Goal: Information Seeking & Learning: Learn about a topic

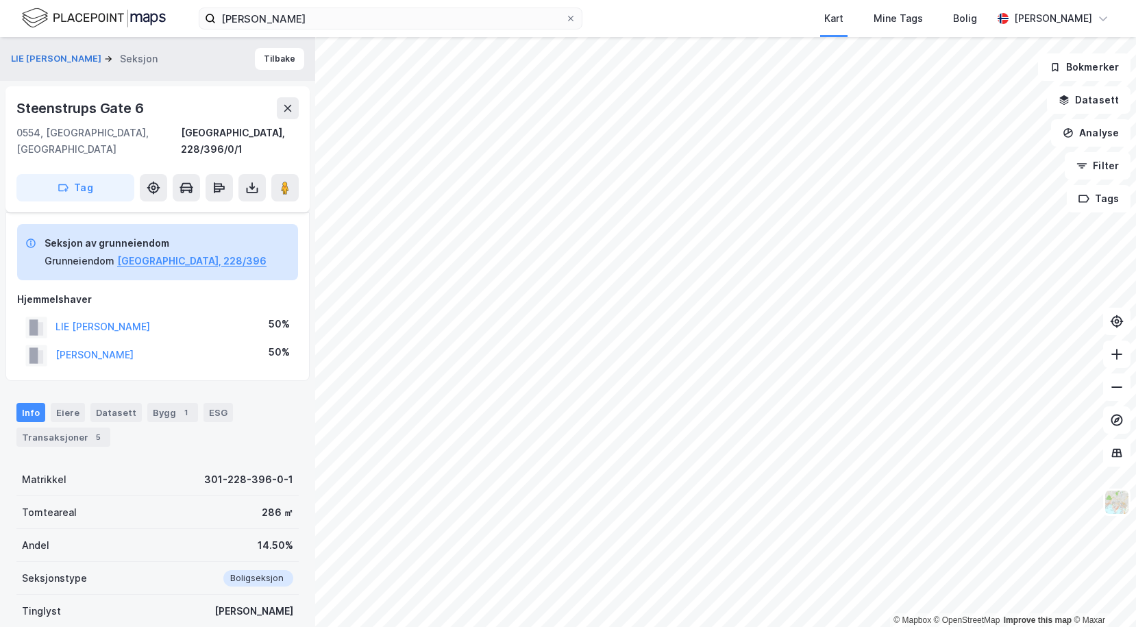
scroll to position [145, 0]
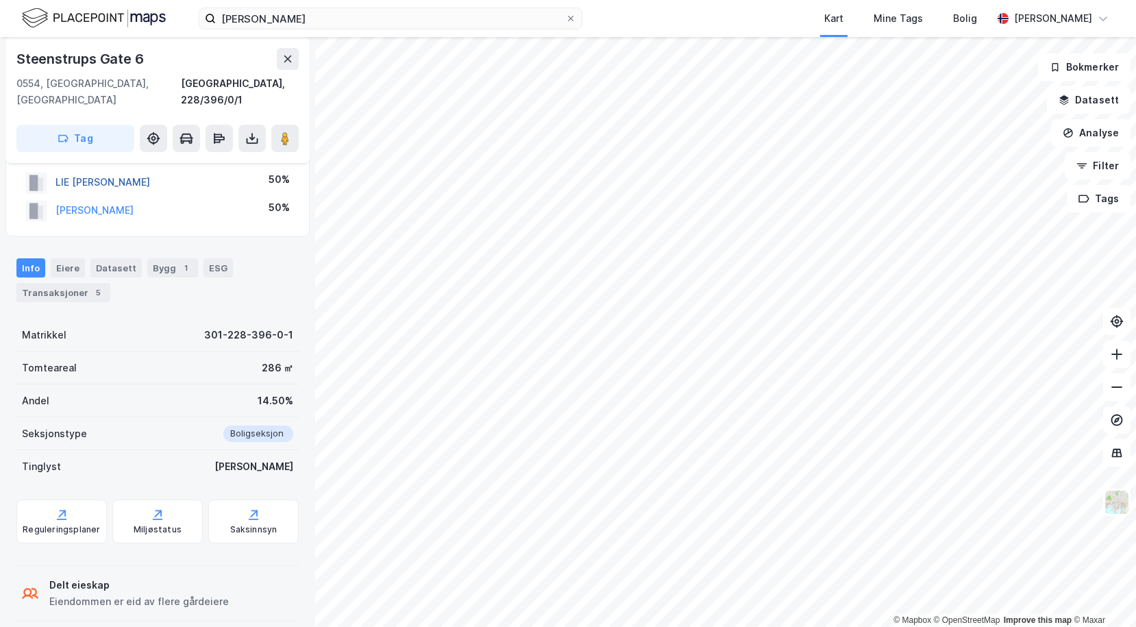
click at [0, 0] on button "LIE [PERSON_NAME]" at bounding box center [0, 0] width 0 height 0
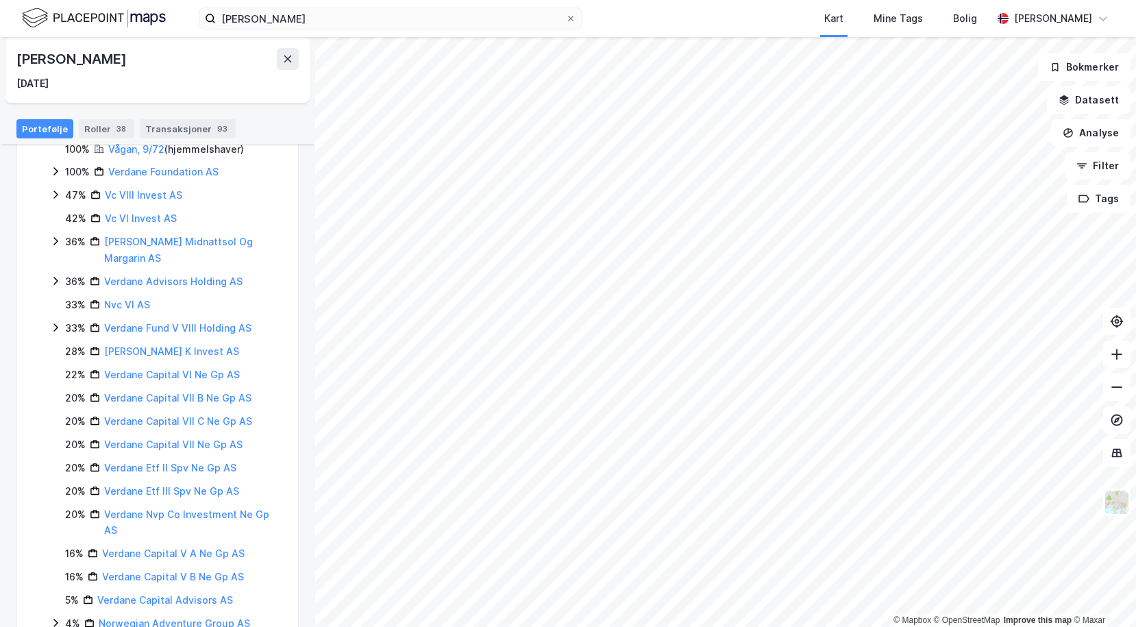
scroll to position [488, 0]
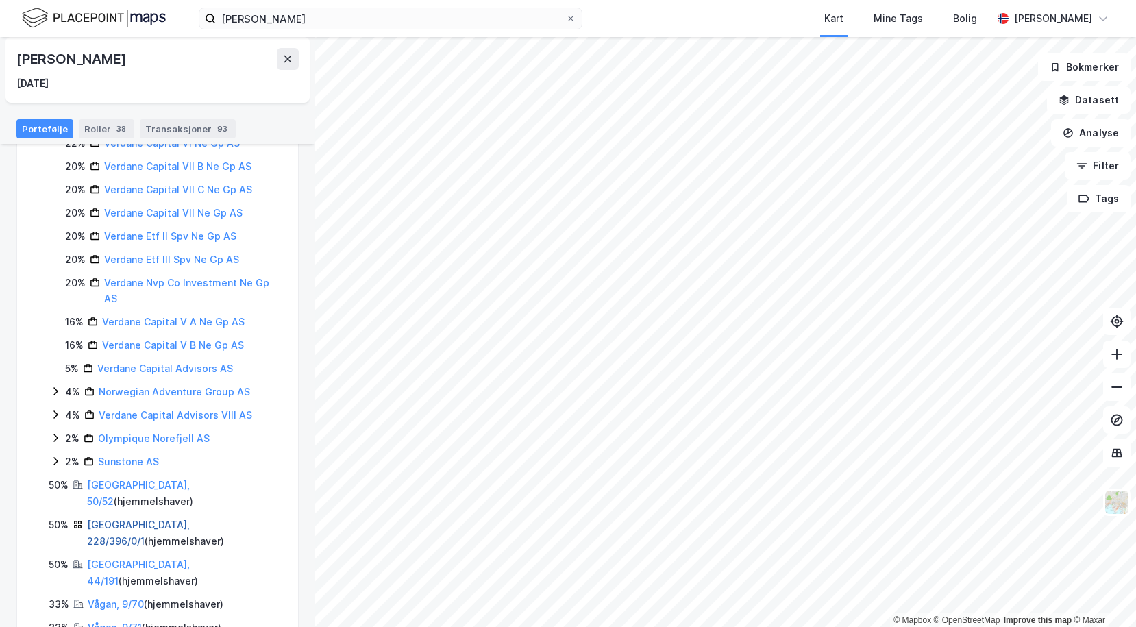
click at [95, 518] on link "[GEOGRAPHIC_DATA], 228/396/0/1" at bounding box center [138, 532] width 103 height 28
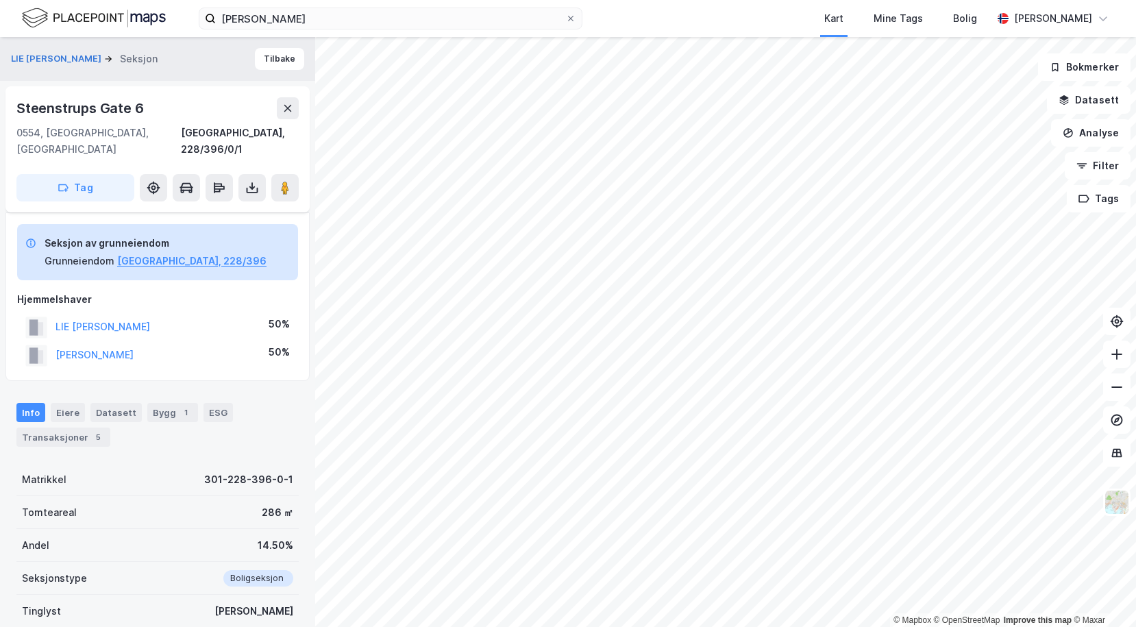
scroll to position [145, 0]
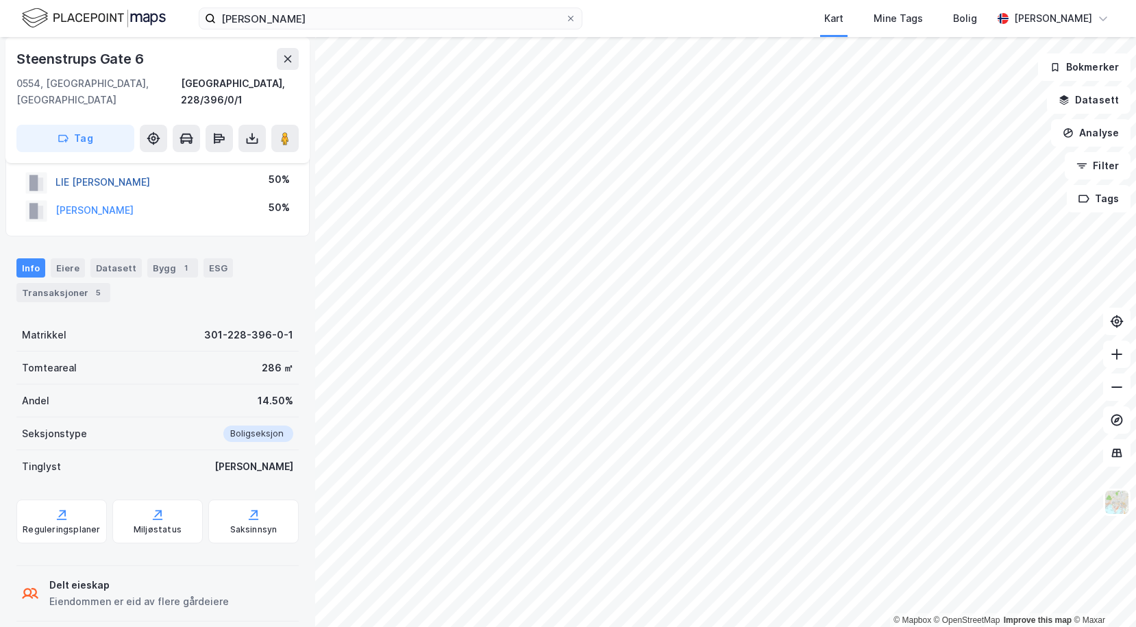
click at [0, 0] on button "LIE [PERSON_NAME]" at bounding box center [0, 0] width 0 height 0
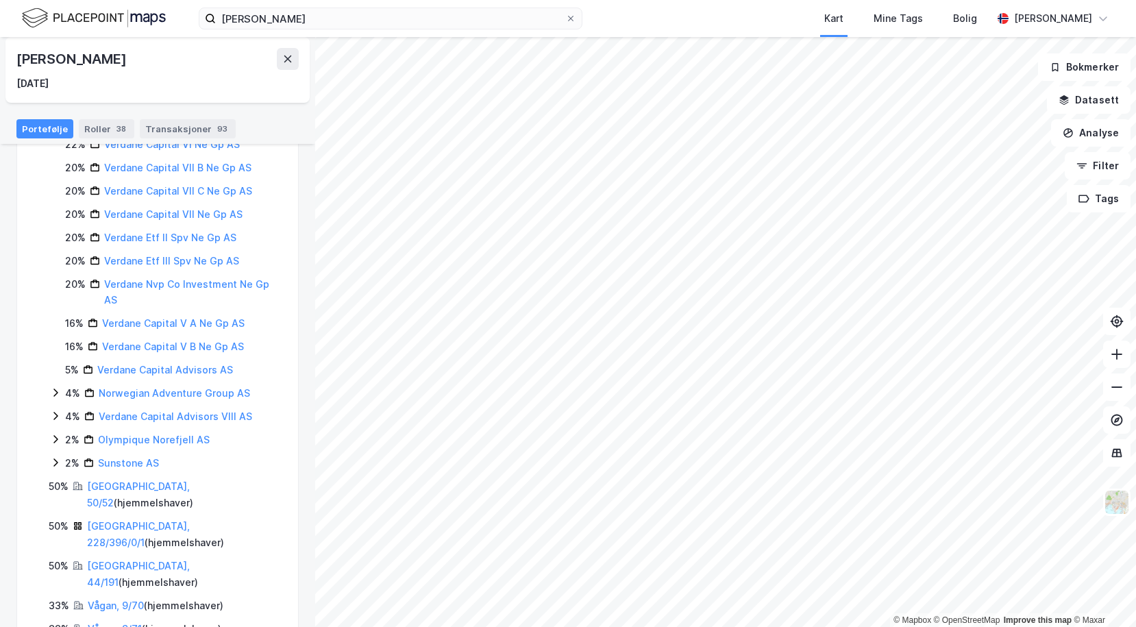
scroll to position [488, 0]
click at [108, 479] on link "[GEOGRAPHIC_DATA], 50/52" at bounding box center [138, 493] width 103 height 28
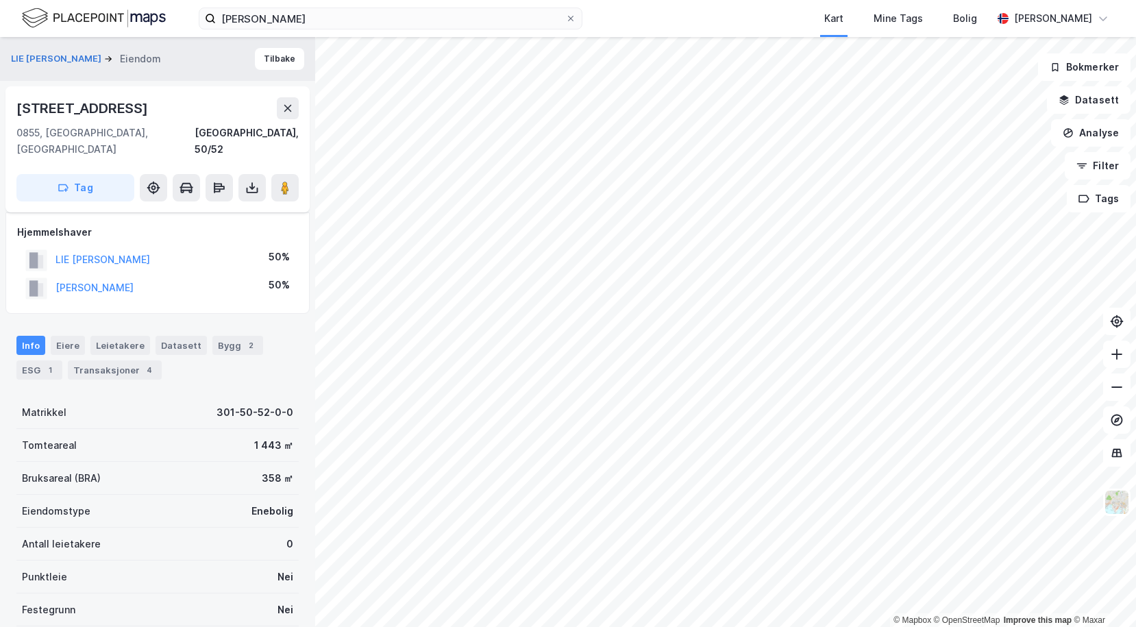
scroll to position [145, 0]
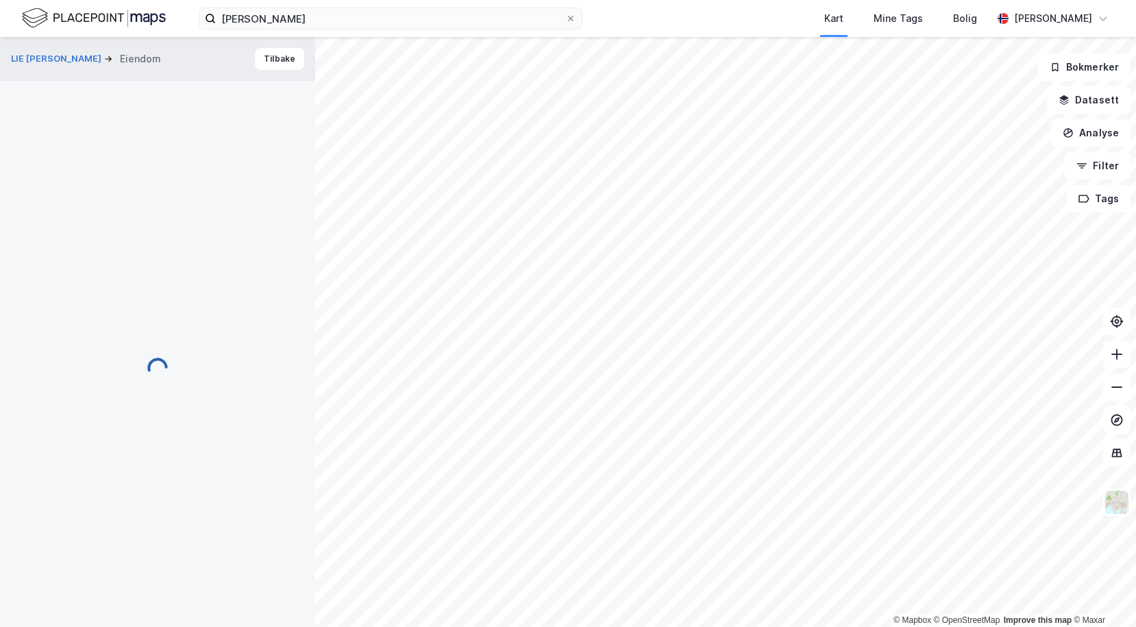
scroll to position [3, 0]
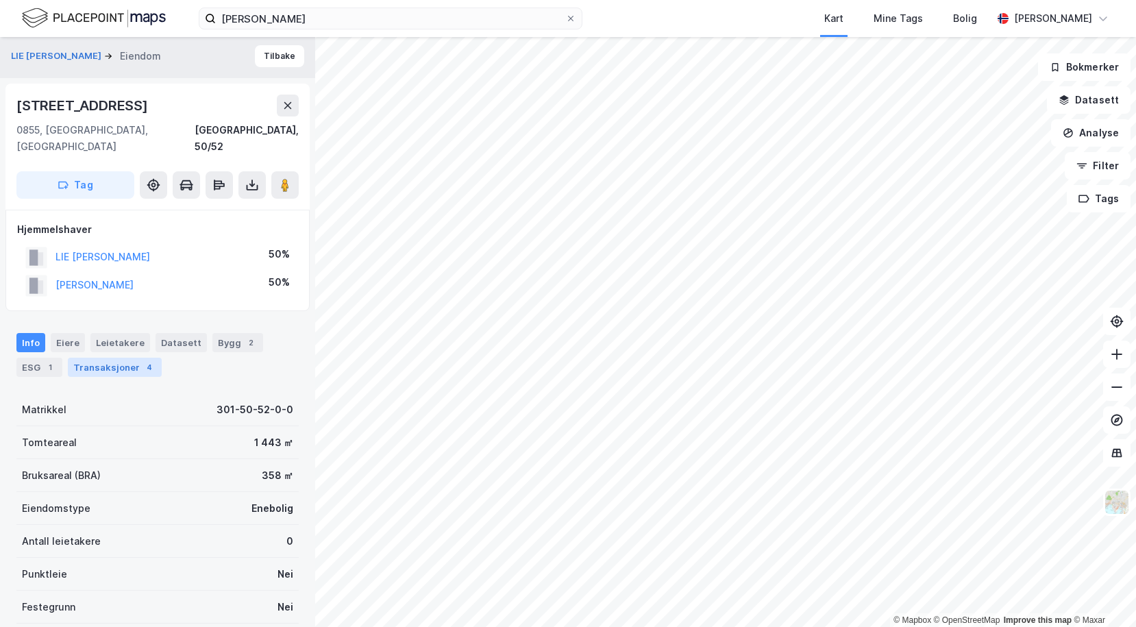
click at [116, 358] on div "Transaksjoner 4" at bounding box center [115, 367] width 94 height 19
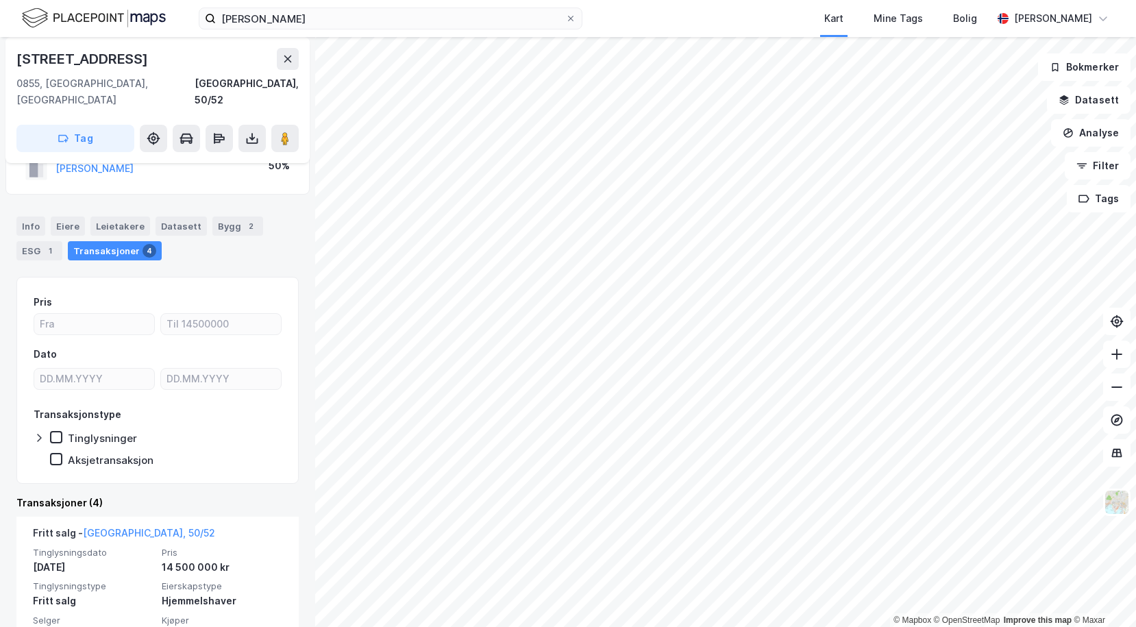
scroll to position [140, 0]
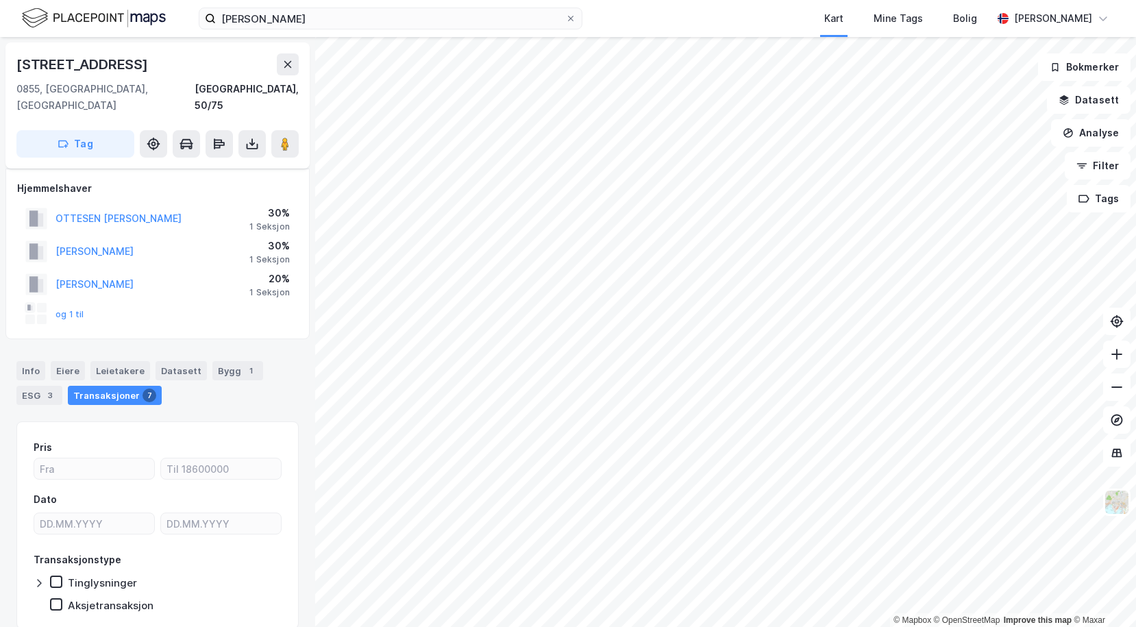
scroll to position [35, 0]
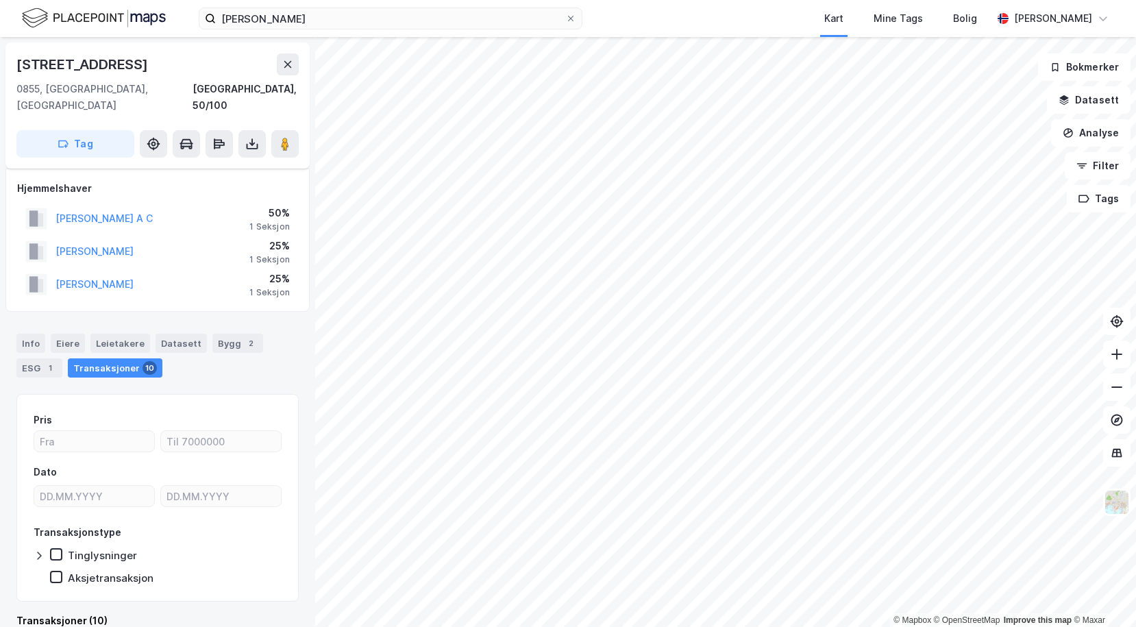
scroll to position [8, 0]
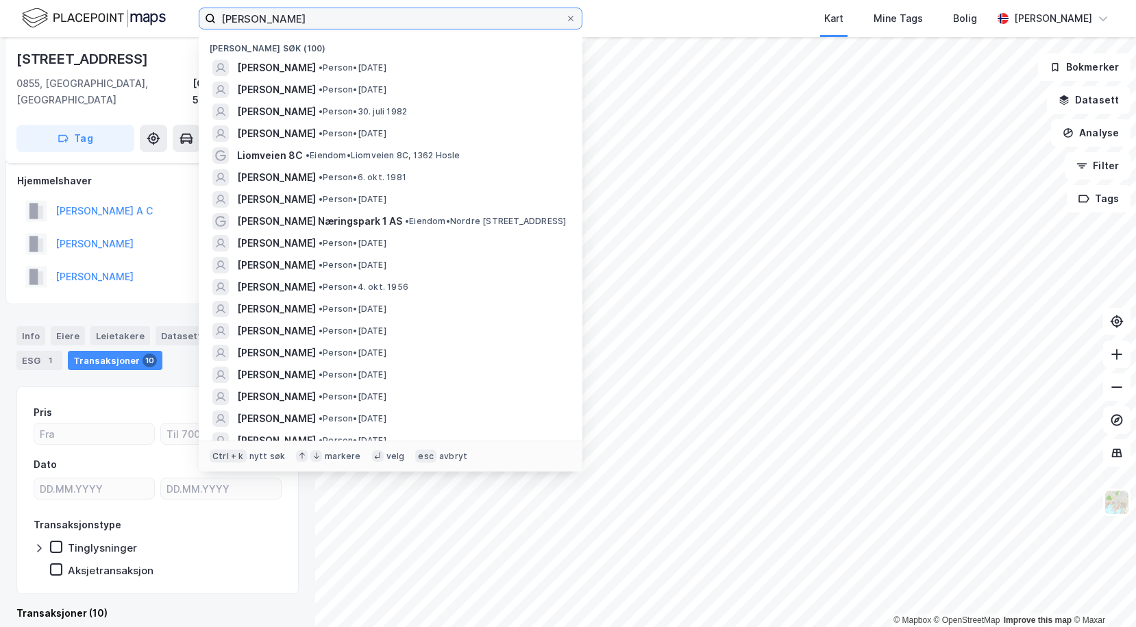
click at [323, 21] on input "[PERSON_NAME]" at bounding box center [390, 18] width 349 height 21
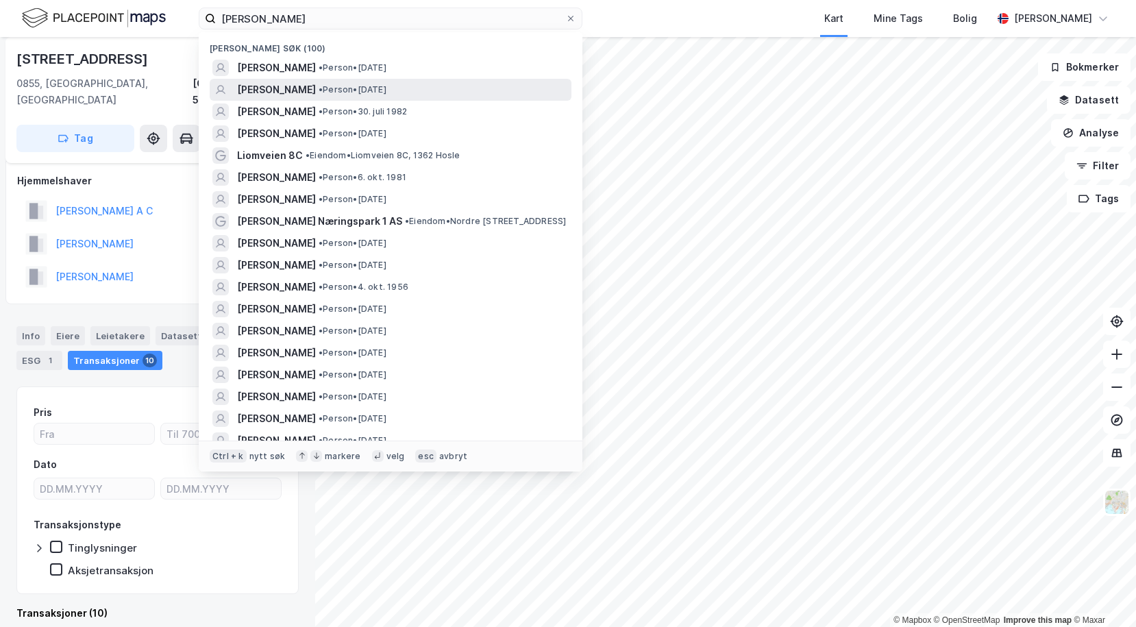
click at [283, 89] on span "[PERSON_NAME]" at bounding box center [276, 90] width 79 height 16
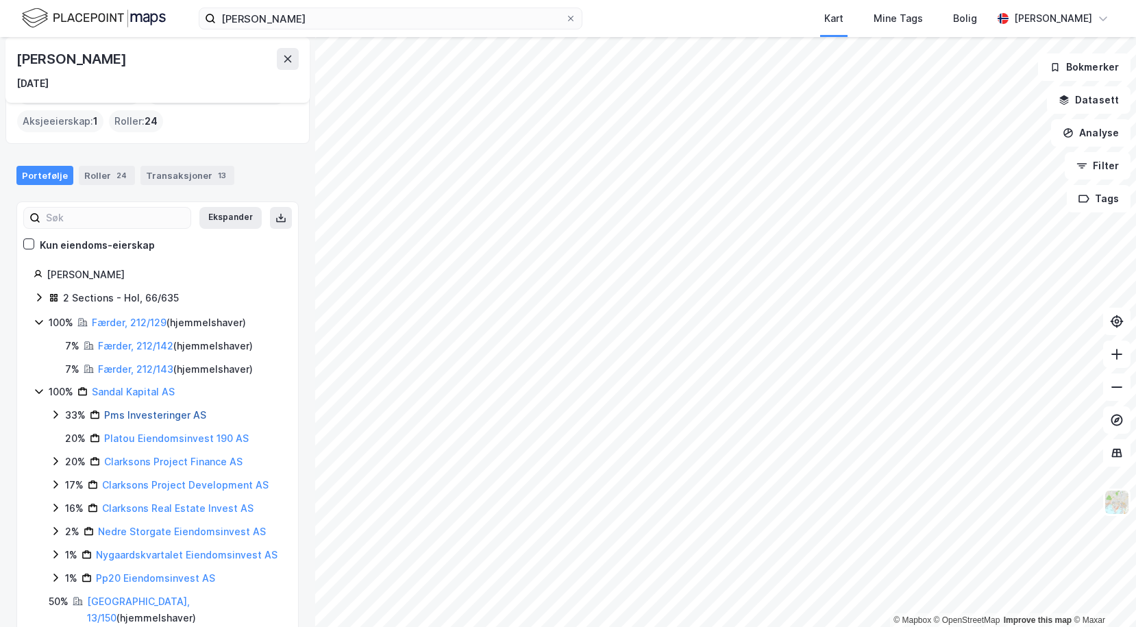
scroll to position [53, 0]
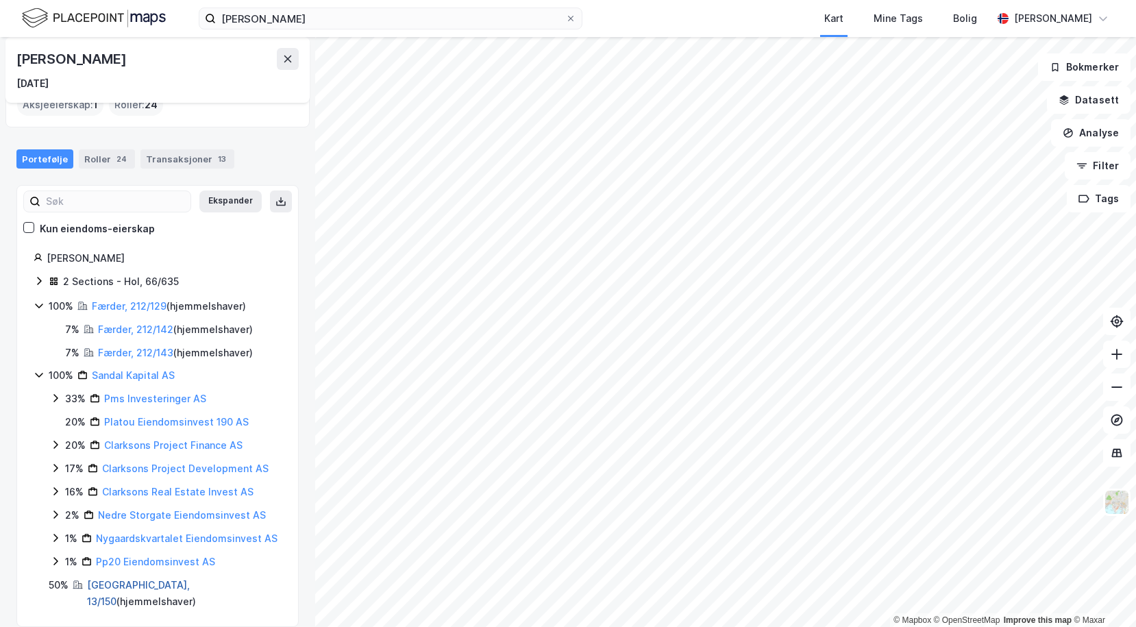
click at [95, 586] on link "[GEOGRAPHIC_DATA], 13/150" at bounding box center [138, 593] width 103 height 28
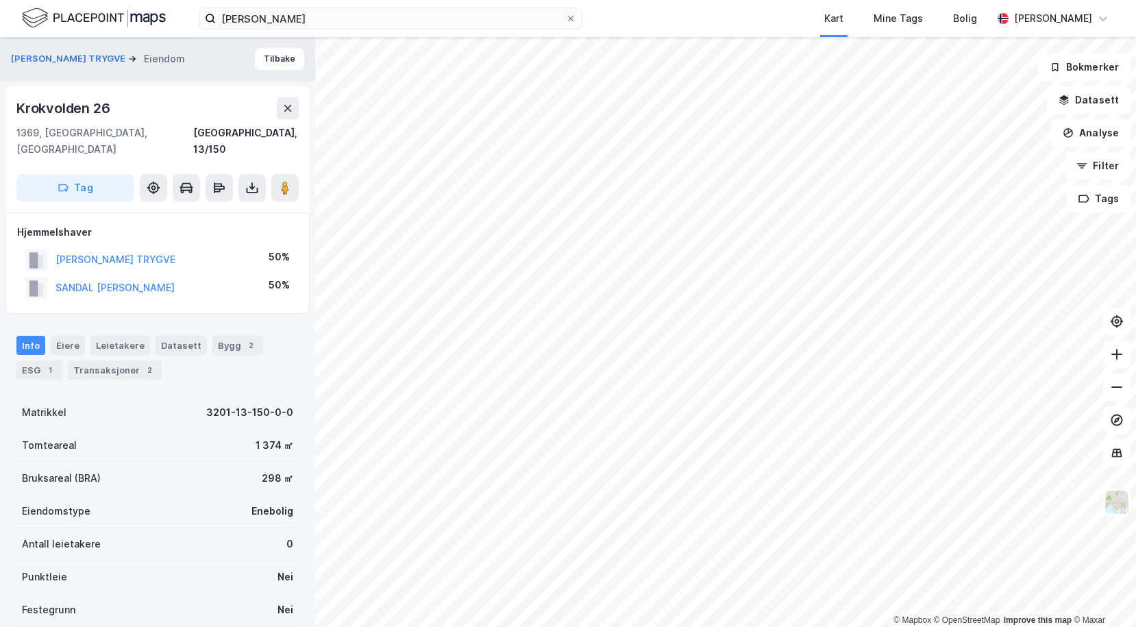
scroll to position [8, 0]
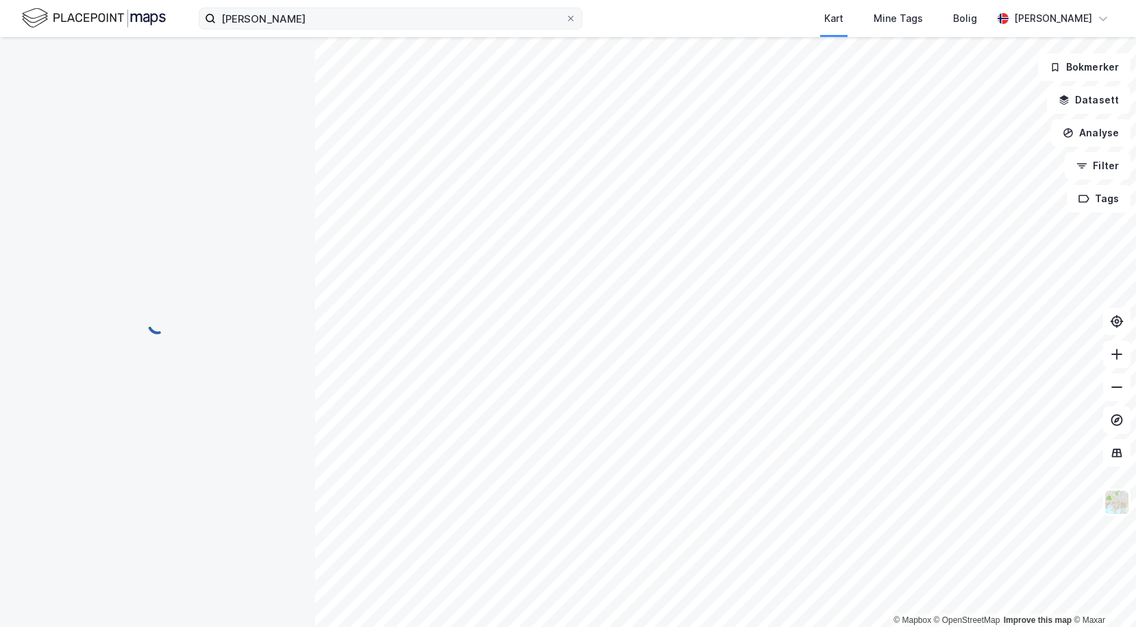
scroll to position [8, 0]
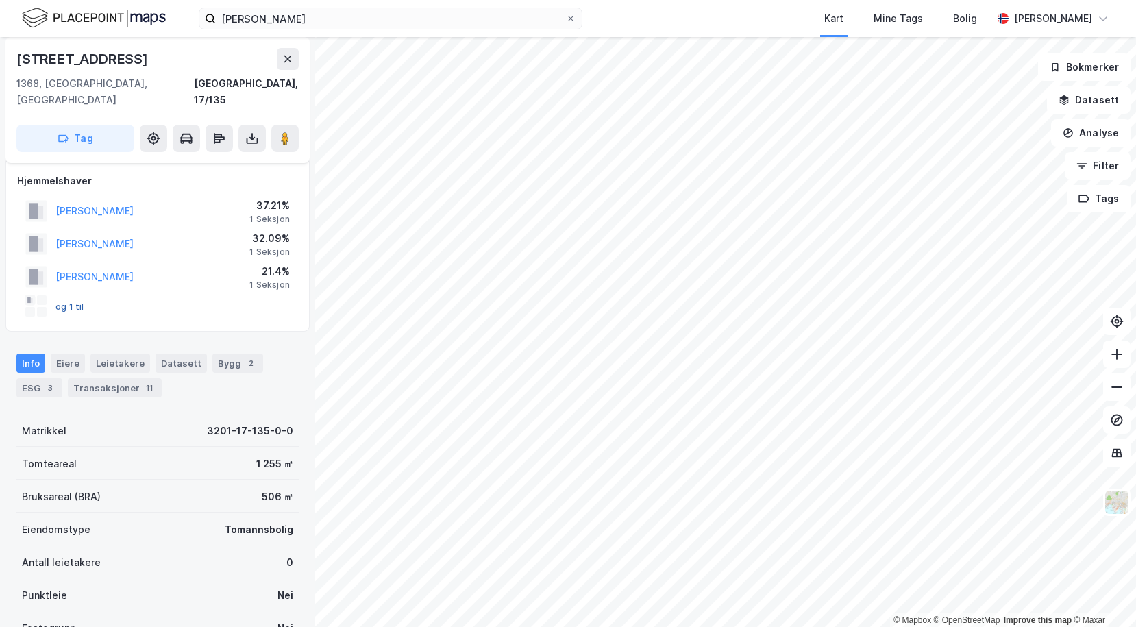
click at [0, 0] on button "og 1 til" at bounding box center [0, 0] width 0 height 0
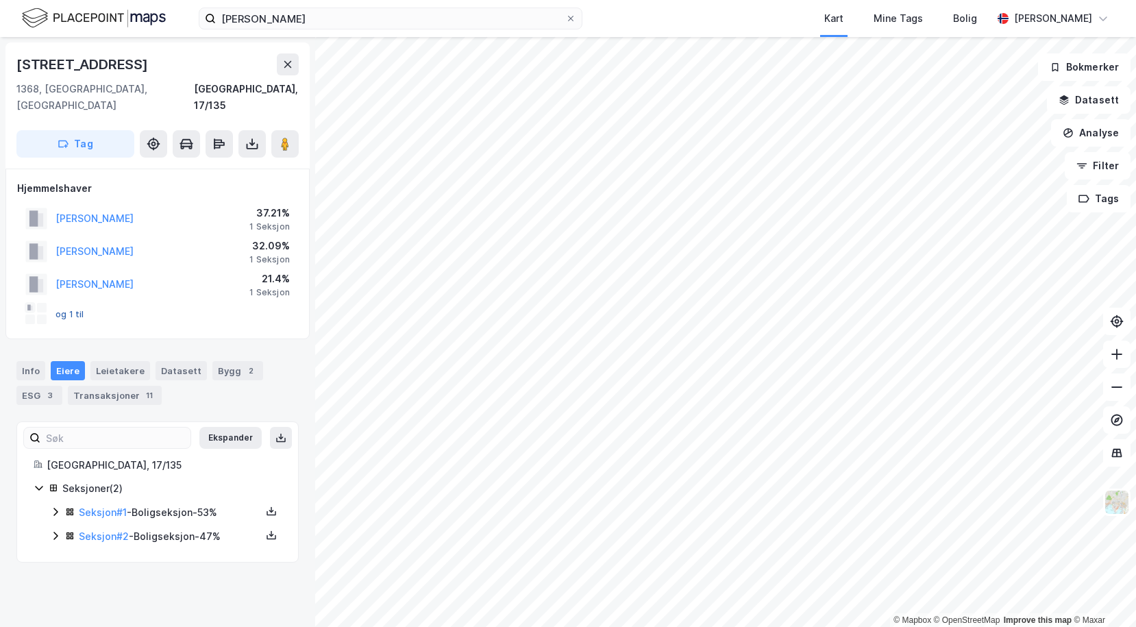
click at [0, 0] on button "og 1 til" at bounding box center [0, 0] width 0 height 0
click at [53, 506] on icon at bounding box center [55, 511] width 11 height 11
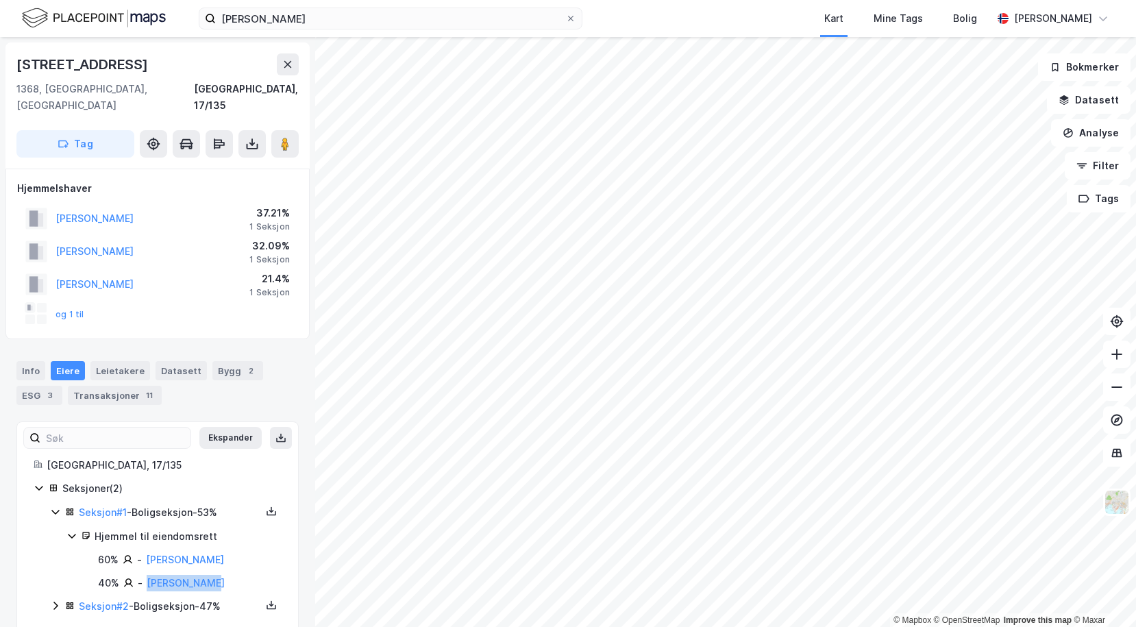
drag, startPoint x: 216, startPoint y: 568, endPoint x: 143, endPoint y: 573, distance: 72.7
click at [143, 575] on div "40% - [PERSON_NAME]" at bounding box center [190, 583] width 184 height 16
copy link "[PERSON_NAME]"
drag, startPoint x: 219, startPoint y: 545, endPoint x: 144, endPoint y: 547, distance: 75.4
click at [144, 551] on div "60% - [PERSON_NAME]" at bounding box center [190, 559] width 184 height 16
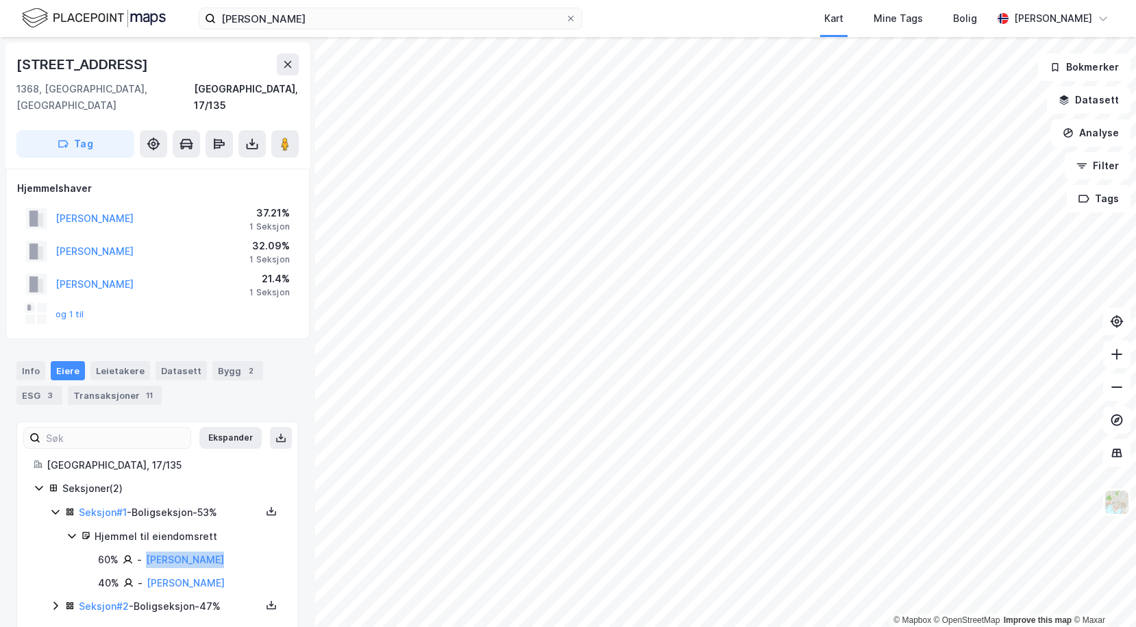
copy link "[PERSON_NAME]"
click at [181, 553] on link "[PERSON_NAME]" at bounding box center [185, 559] width 78 height 12
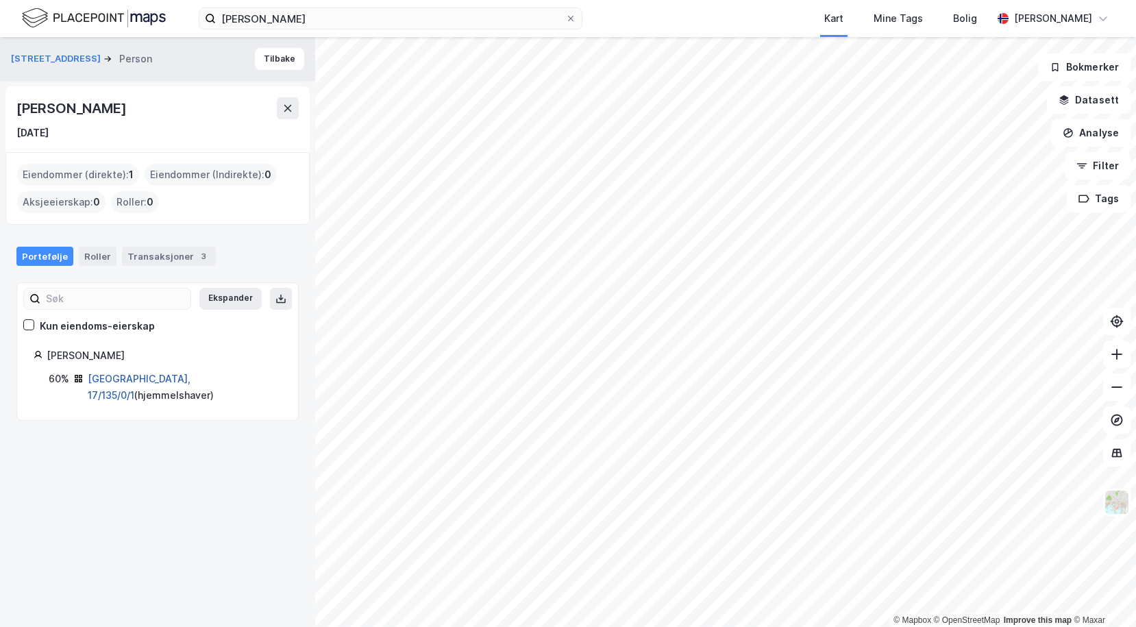
click at [114, 375] on link "[GEOGRAPHIC_DATA], 17/135/0/1" at bounding box center [139, 387] width 103 height 28
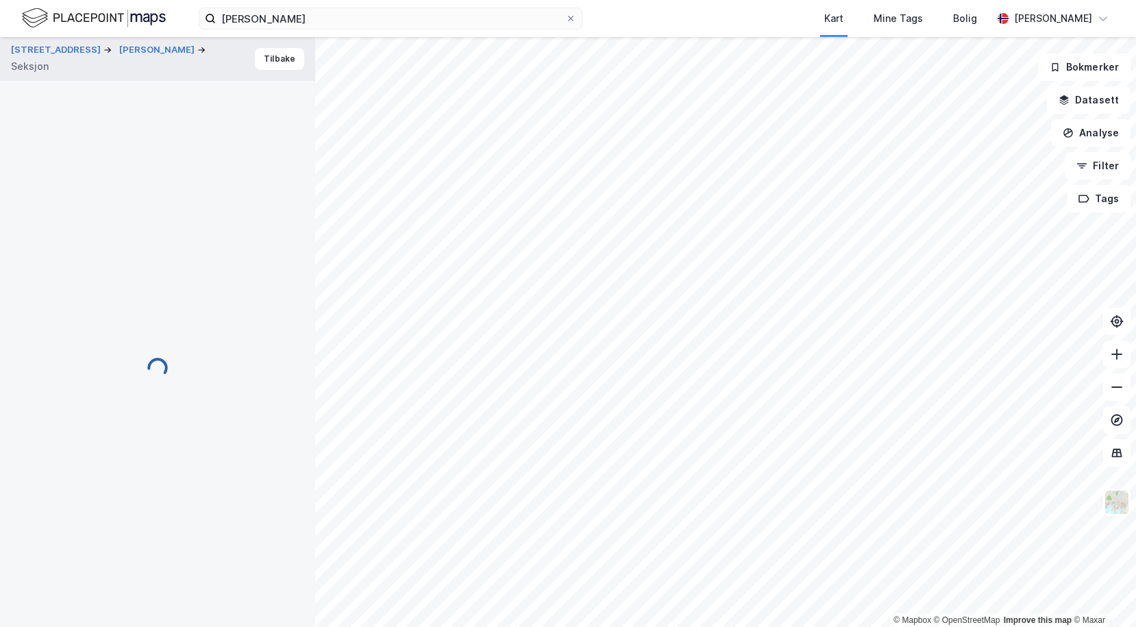
scroll to position [8, 0]
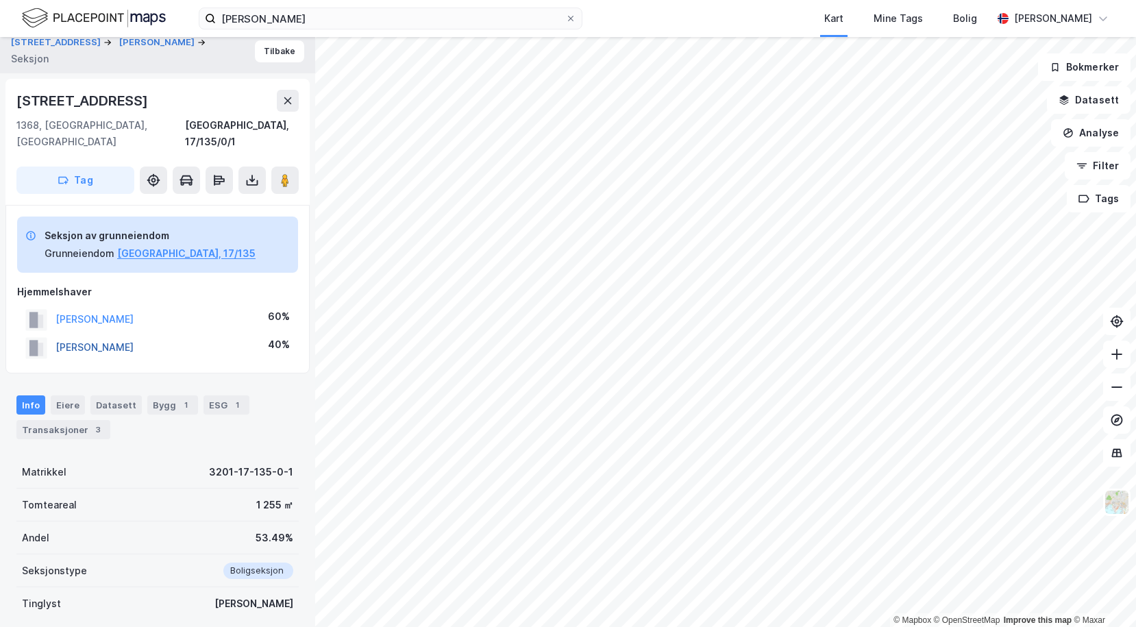
click at [0, 0] on button "[PERSON_NAME]" at bounding box center [0, 0] width 0 height 0
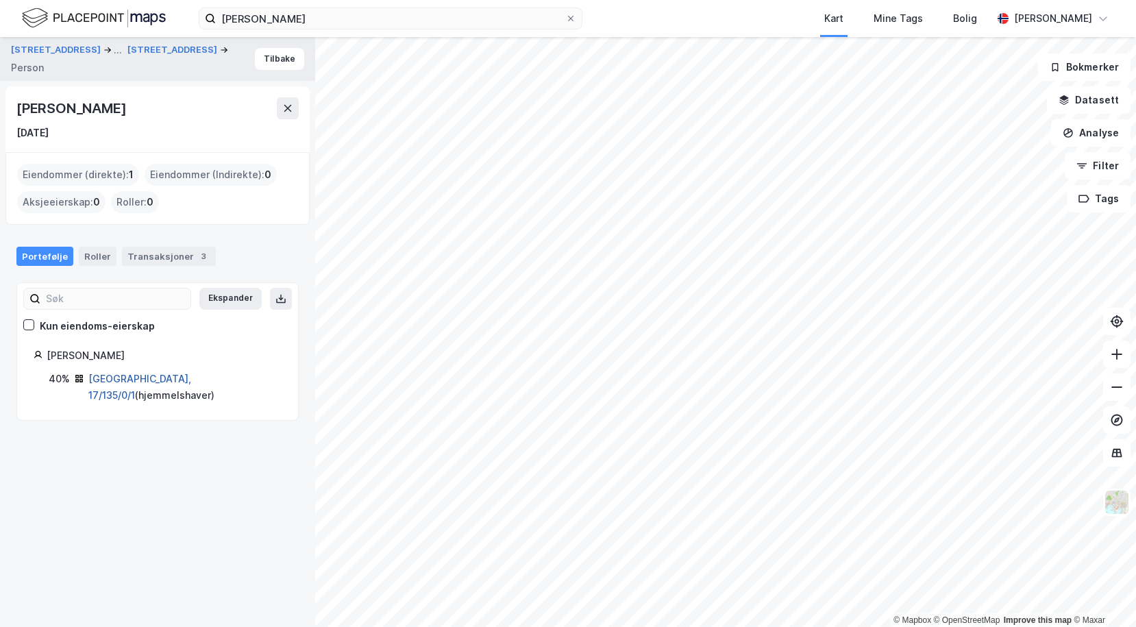
click at [126, 375] on link "[GEOGRAPHIC_DATA], 17/135/0/1" at bounding box center [139, 387] width 103 height 28
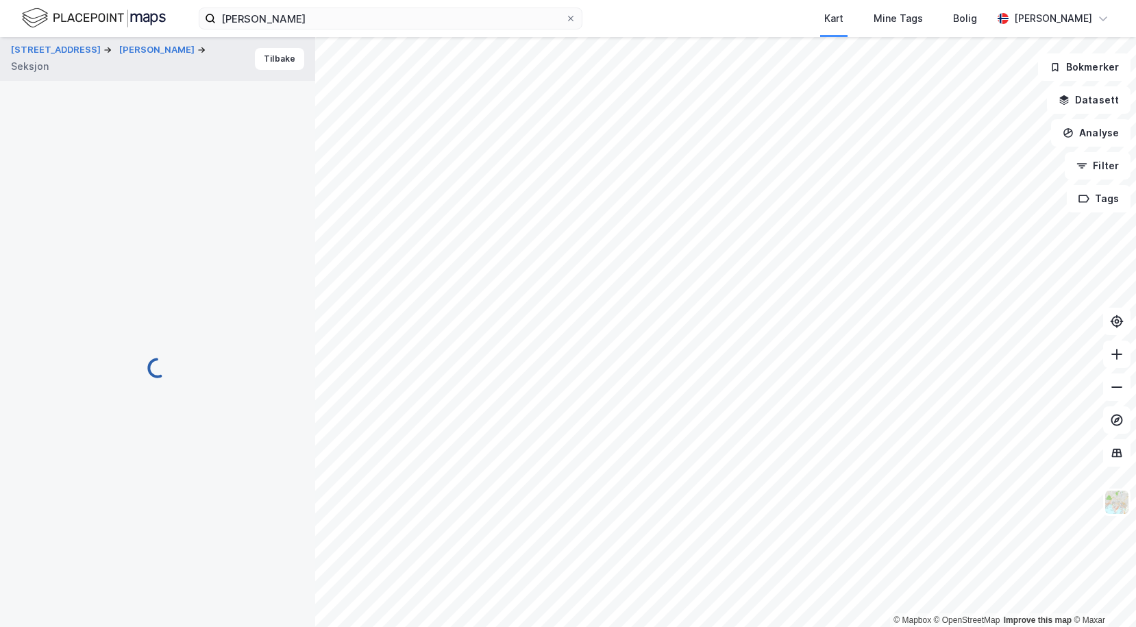
scroll to position [8, 0]
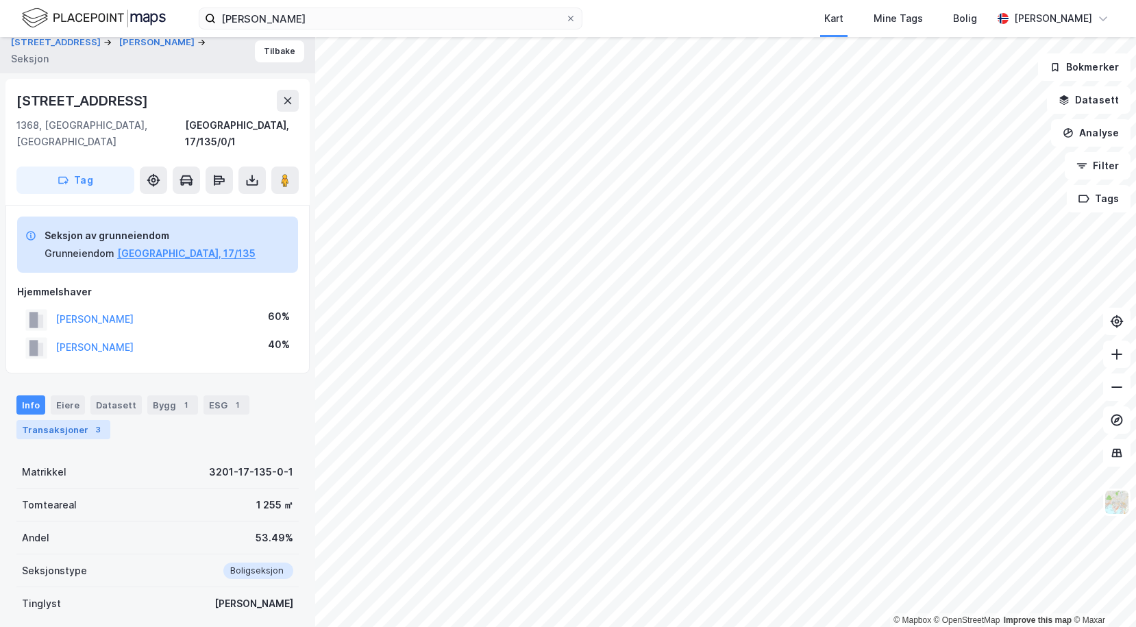
click at [64, 420] on div "Transaksjoner 3" at bounding box center [63, 429] width 94 height 19
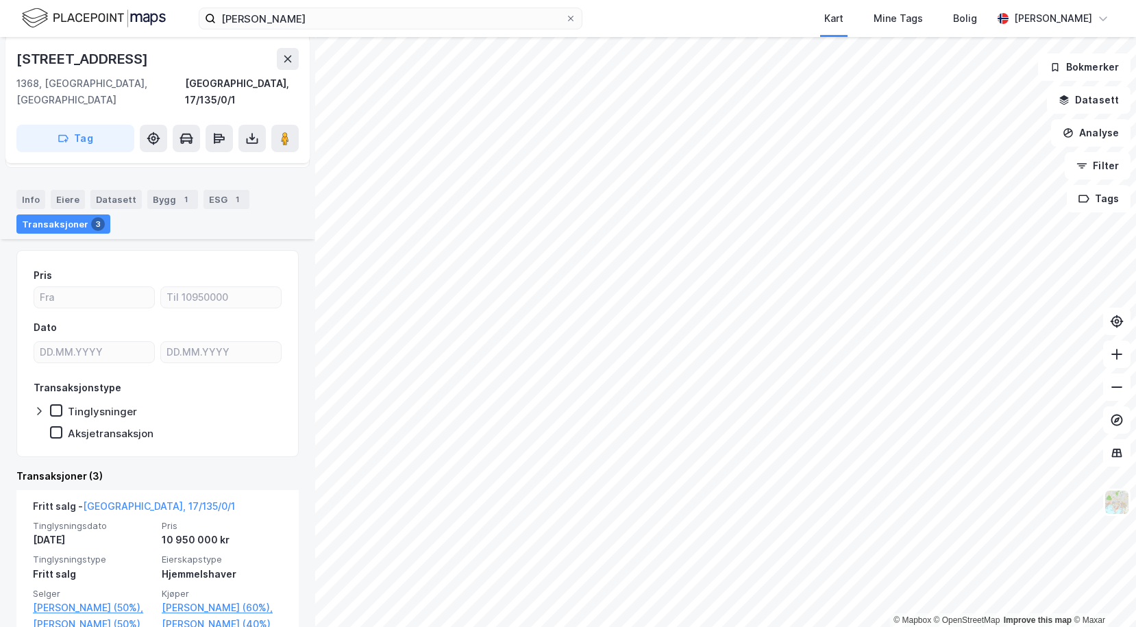
scroll to position [281, 0]
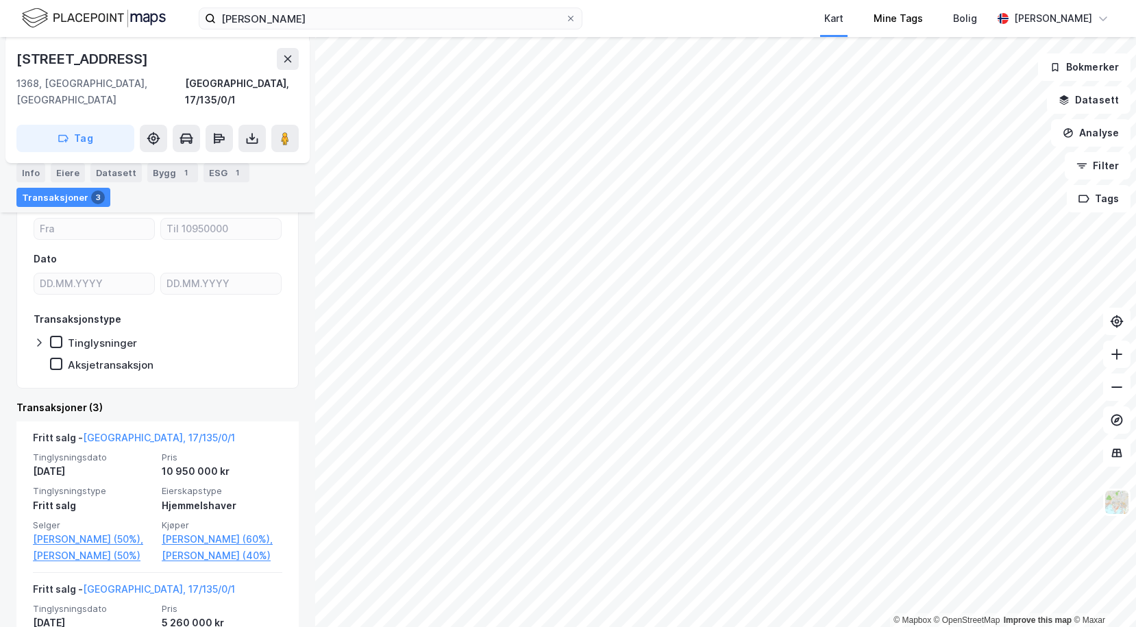
click at [905, 32] on div "[PERSON_NAME] Kart Mine Tags Bolig [PERSON_NAME] © Mapbox © OpenStreetMap Impro…" at bounding box center [568, 313] width 1136 height 627
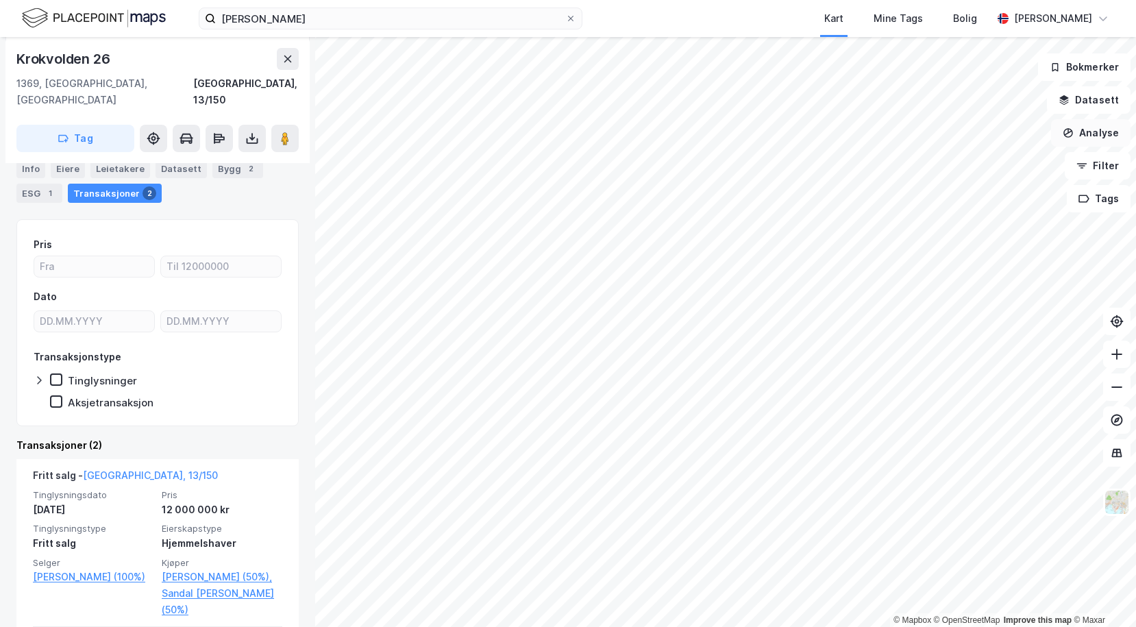
scroll to position [9, 0]
